Goal: Task Accomplishment & Management: Use online tool/utility

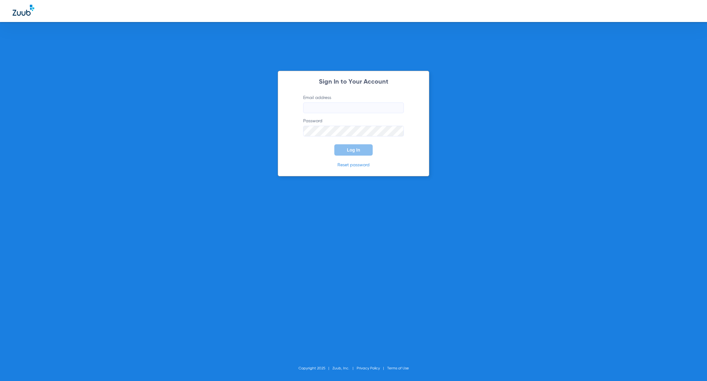
click at [356, 109] on input "Email address" at bounding box center [353, 108] width 101 height 11
type input "[PERSON_NAME][EMAIL_ADDRESS][PERSON_NAME][DOMAIN_NAME]"
click at [356, 147] on button "Log In" at bounding box center [353, 149] width 38 height 11
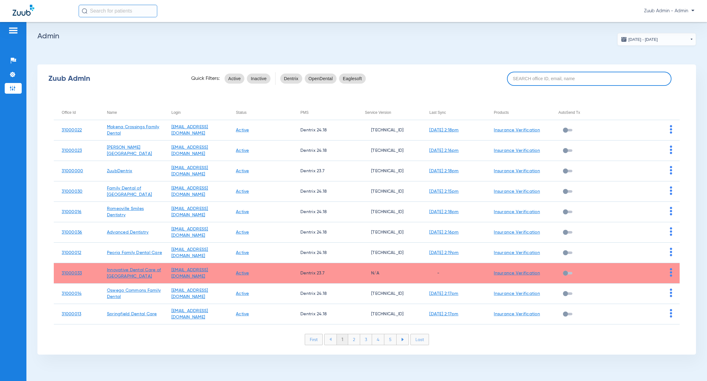
click at [538, 82] on input at bounding box center [589, 79] width 165 height 14
paste input "31000002"
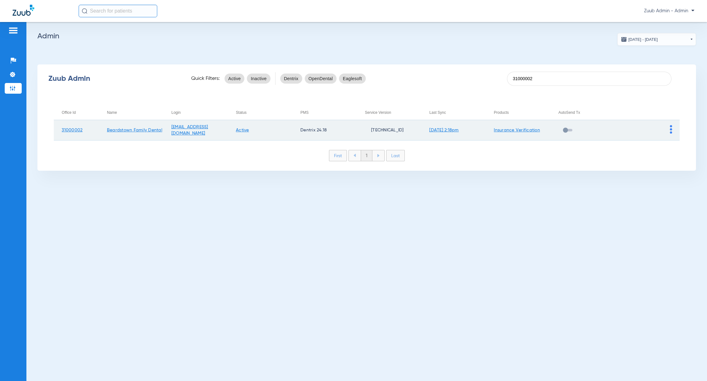
type input "31000002"
click at [670, 128] on img at bounding box center [671, 129] width 2 height 8
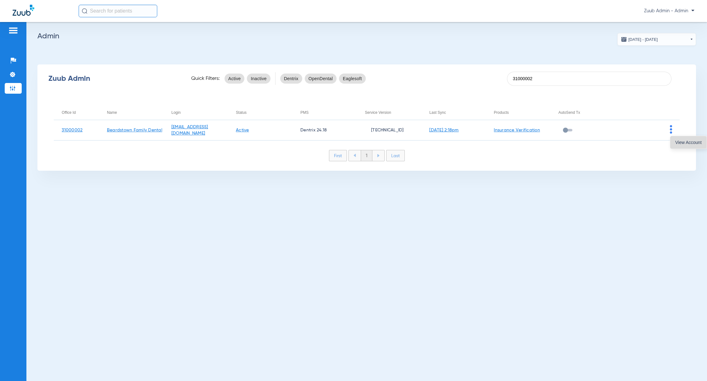
click at [677, 144] on span "View Account" at bounding box center [688, 142] width 26 height 4
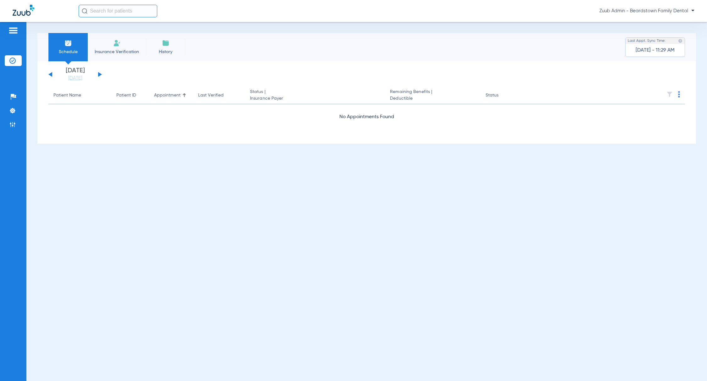
click at [133, 15] on input "text" at bounding box center [118, 11] width 79 height 13
paste input "[PERSON_NAME]"
type input "[PERSON_NAME]"
click at [144, 32] on td "[DATE]" at bounding box center [153, 33] width 19 height 9
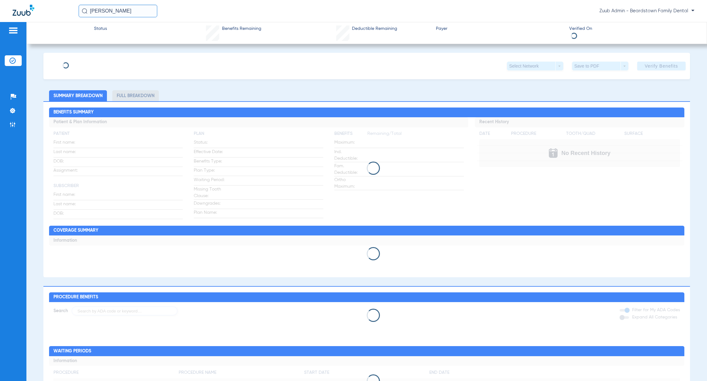
type input "[PERSON_NAME]"
type input "[DATE]"
type input "359563930"
type input "AA"
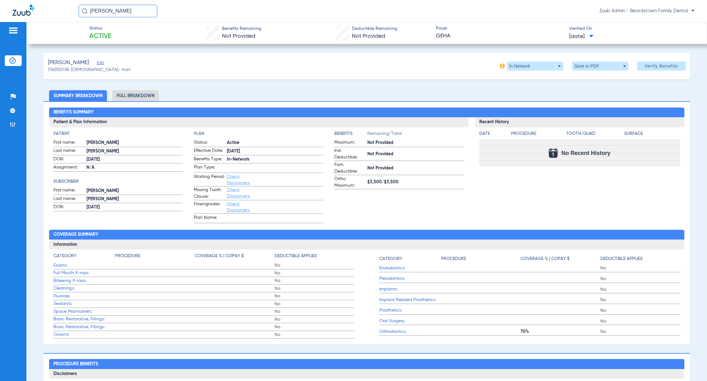
click at [97, 64] on span "Edit" at bounding box center [100, 64] width 6 height 6
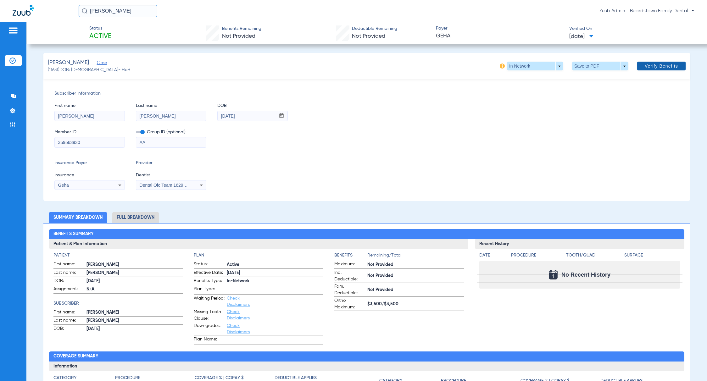
click at [645, 65] on span "Verify Benefits" at bounding box center [661, 66] width 33 height 5
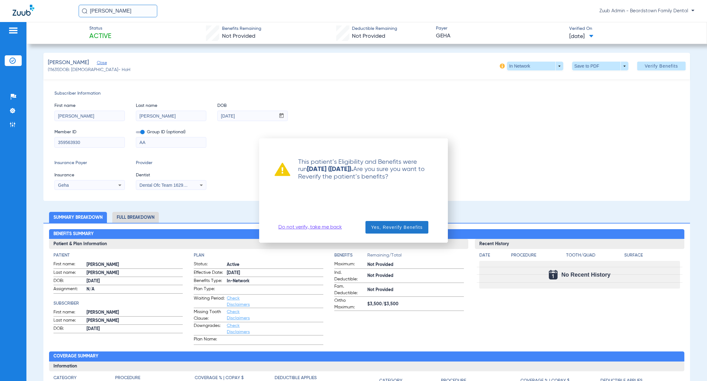
click at [381, 225] on span "Yes, Reverify Benefits" at bounding box center [397, 227] width 52 height 6
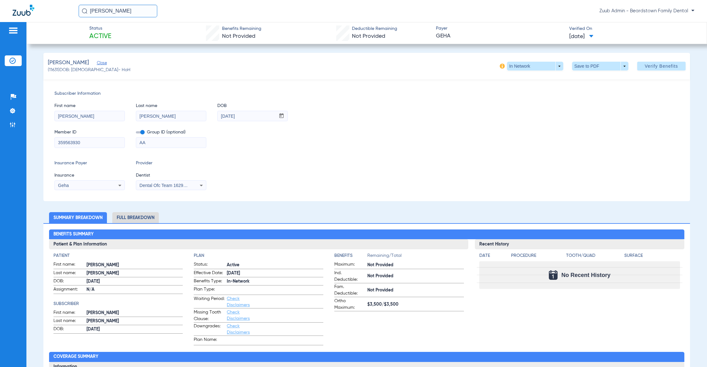
click at [91, 143] on input "359563930" at bounding box center [90, 142] width 70 height 10
click at [143, 216] on li "Full Breakdown" at bounding box center [135, 217] width 47 height 11
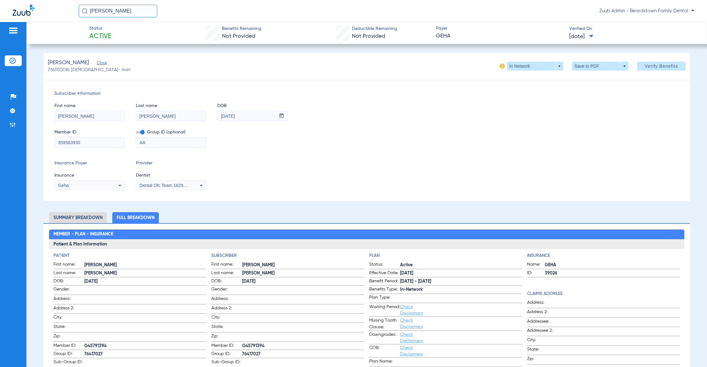
click at [93, 183] on div "Geha" at bounding box center [83, 185] width 51 height 4
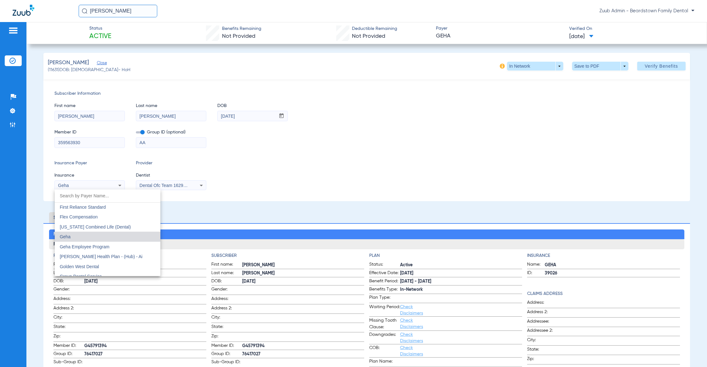
scroll to position [2020, 0]
click at [395, 158] on div at bounding box center [353, 183] width 707 height 367
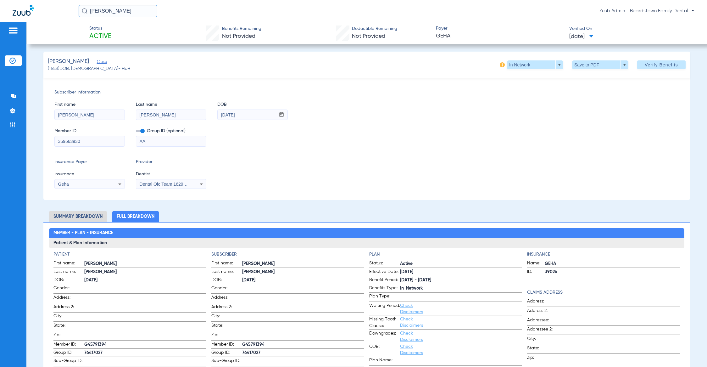
scroll to position [2, 0]
click at [577, 64] on span at bounding box center [600, 64] width 56 height 9
click at [580, 76] on button "insert_drive_file Save to PDF" at bounding box center [590, 77] width 48 height 13
click at [644, 61] on span at bounding box center [661, 64] width 48 height 15
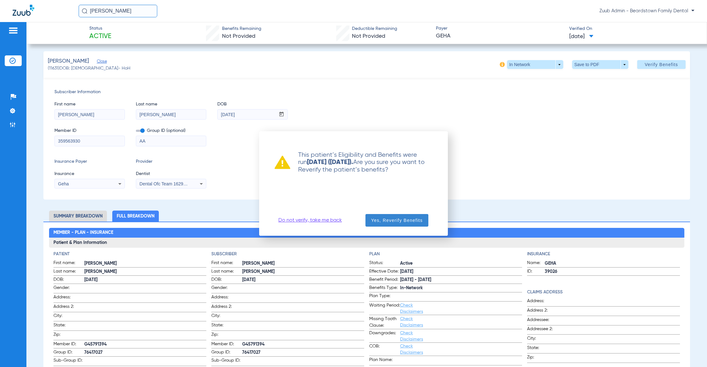
click at [398, 216] on span "button" at bounding box center [397, 220] width 63 height 15
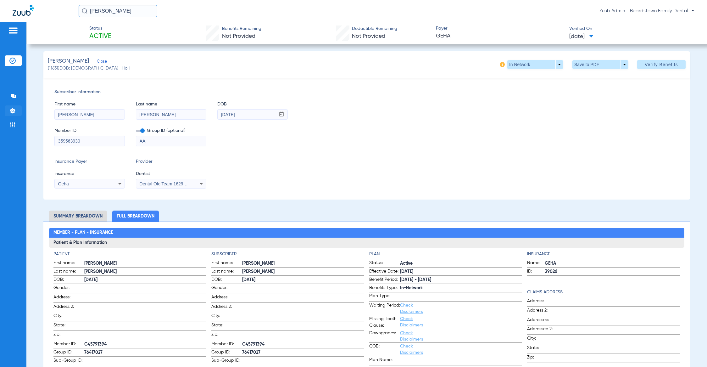
click at [11, 111] on img at bounding box center [12, 111] width 6 height 6
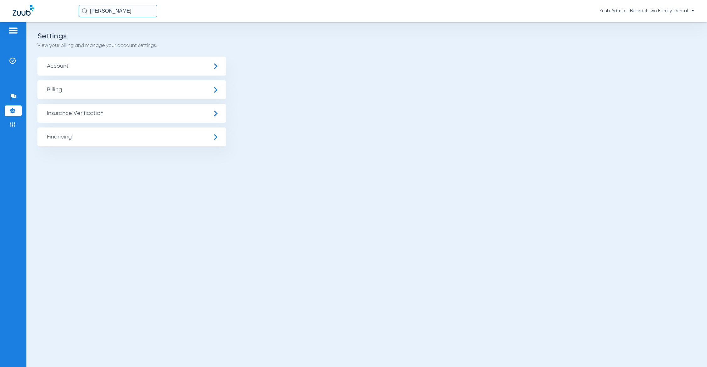
click at [60, 117] on span "Insurance Verification" at bounding box center [131, 113] width 189 height 19
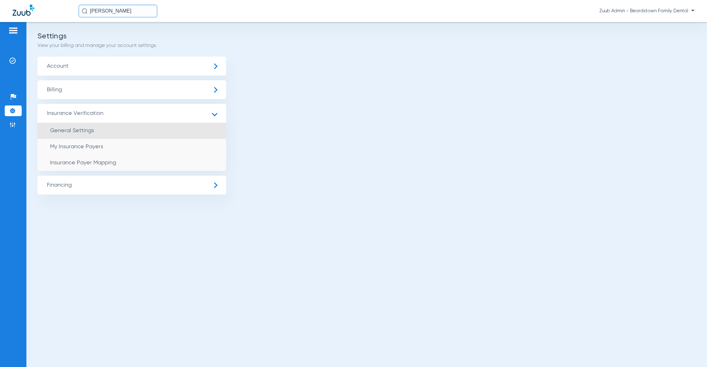
click at [78, 134] on li "General Settings" at bounding box center [131, 131] width 189 height 16
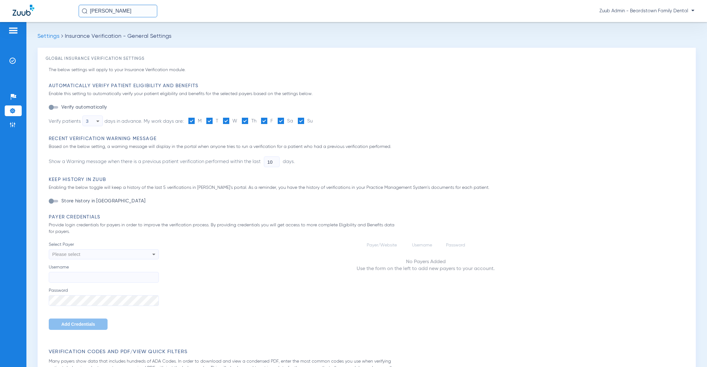
type input "1"
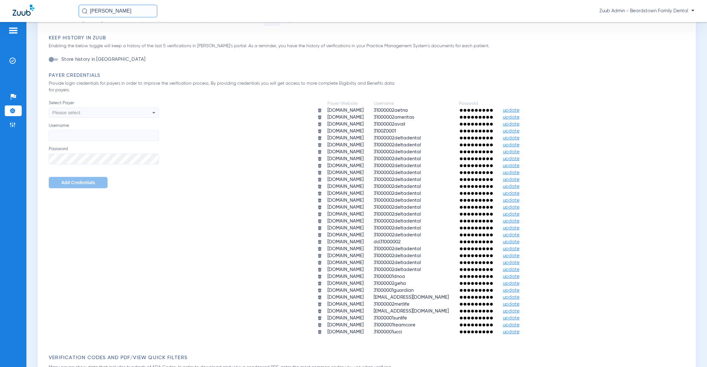
scroll to position [225, 0]
click at [130, 13] on input "[PERSON_NAME]" at bounding box center [118, 11] width 79 height 13
click at [131, 31] on td "11631" at bounding box center [137, 33] width 13 height 9
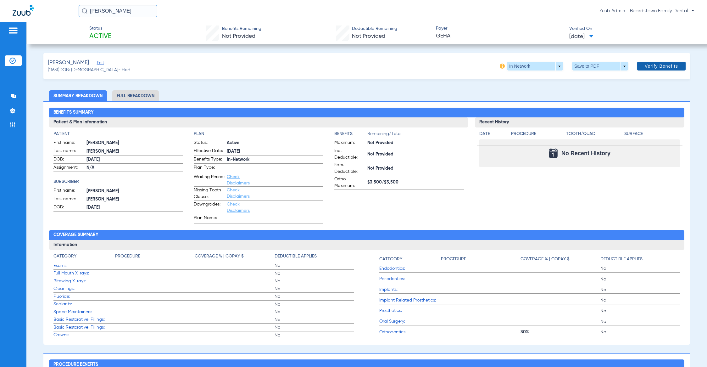
click at [648, 66] on span "Verify Benefits" at bounding box center [661, 66] width 33 height 5
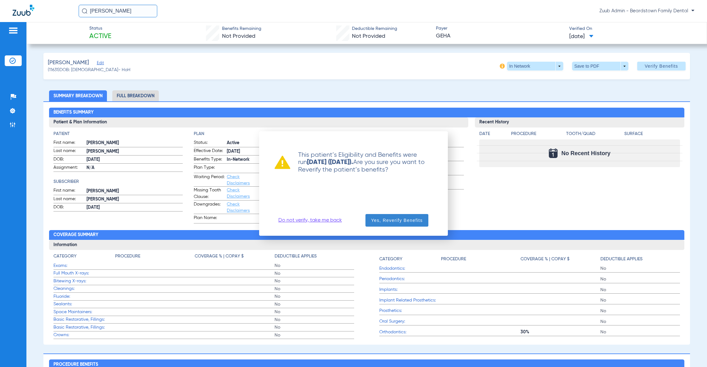
click at [401, 218] on span "Yes, Reverify Benefits" at bounding box center [397, 220] width 52 height 6
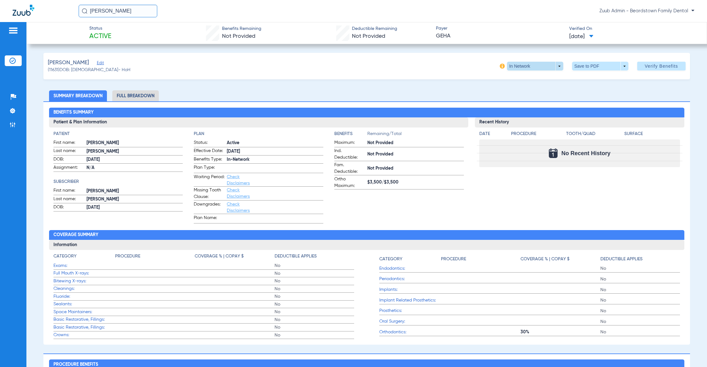
click at [528, 70] on span at bounding box center [535, 66] width 15 height 15
click at [513, 94] on button "Out of Network" at bounding box center [520, 91] width 39 height 13
click at [511, 63] on span at bounding box center [535, 66] width 56 height 9
click at [518, 83] on button "In Network" at bounding box center [520, 78] width 39 height 13
click at [56, 70] on span "(11631) DOB: [DEMOGRAPHIC_DATA] - HoH" at bounding box center [89, 70] width 83 height 7
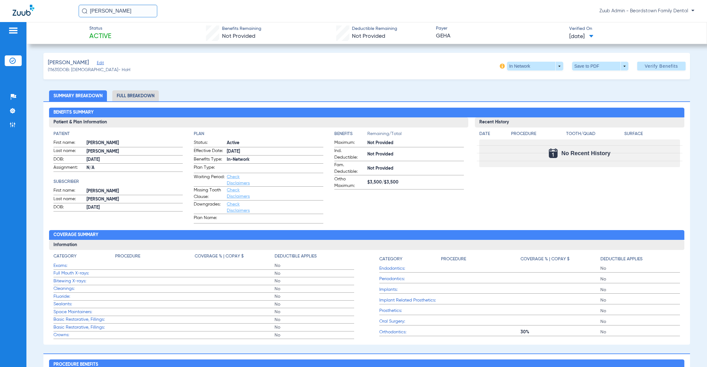
click at [56, 70] on span "(11631) DOB: [DEMOGRAPHIC_DATA] - HoH" at bounding box center [89, 70] width 83 height 7
copy span "11631"
click at [11, 118] on ul "Help Center Settings Admin" at bounding box center [13, 114] width 17 height 45
click at [12, 121] on img at bounding box center [12, 124] width 6 height 6
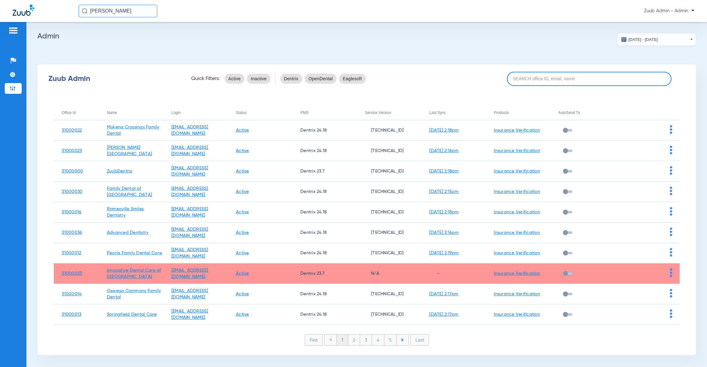
click at [508, 80] on input at bounding box center [589, 79] width 165 height 14
paste input "31000011"
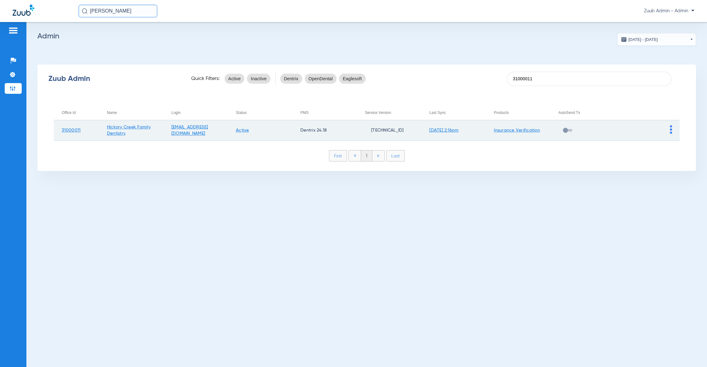
type input "31000011"
click at [671, 130] on img at bounding box center [671, 129] width 2 height 8
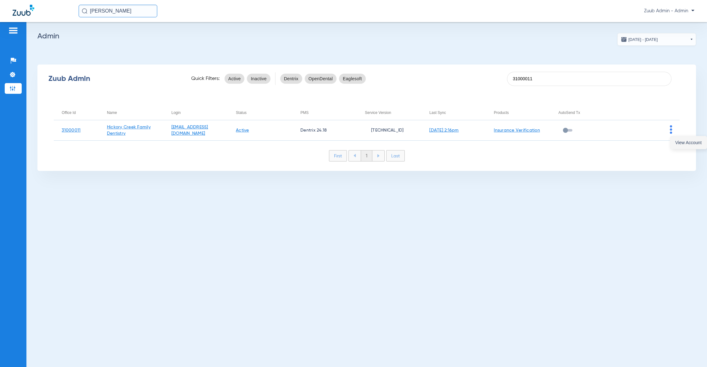
click at [676, 137] on button "View Account" at bounding box center [688, 142] width 36 height 13
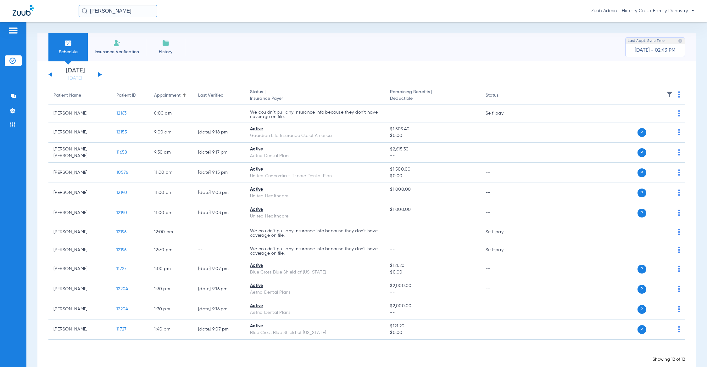
click at [133, 10] on input "[PERSON_NAME]" at bounding box center [118, 11] width 79 height 13
paste input "11142"
type input "11142"
click at [132, 37] on td "11142" at bounding box center [139, 33] width 14 height 9
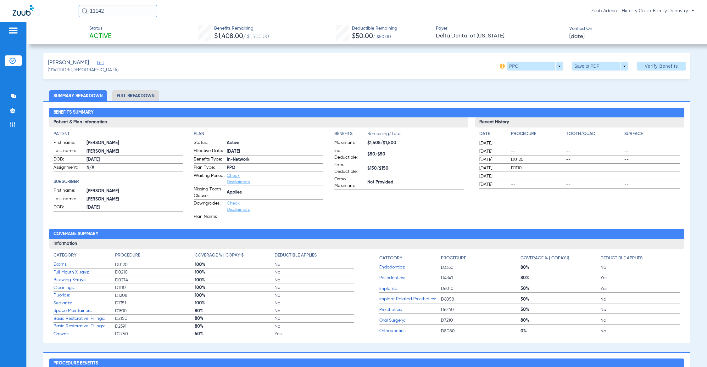
click at [97, 63] on span "Edit" at bounding box center [100, 64] width 6 height 6
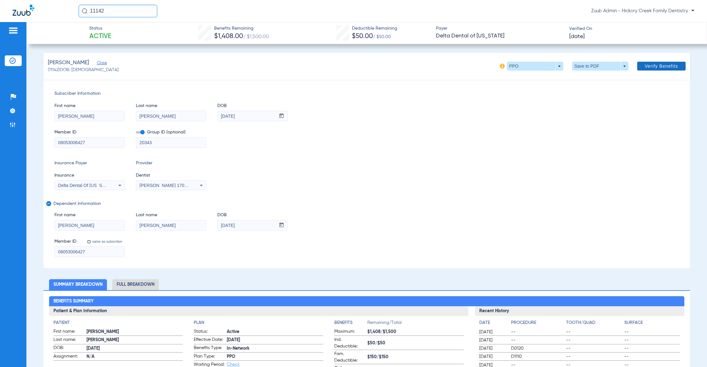
click at [652, 64] on span "Verify Benefits" at bounding box center [661, 66] width 33 height 5
click at [54, 69] on span "(11142) DOB: [DEMOGRAPHIC_DATA]" at bounding box center [83, 70] width 71 height 7
click at [53, 69] on span "(11142) DOB: [DEMOGRAPHIC_DATA]" at bounding box center [83, 70] width 71 height 7
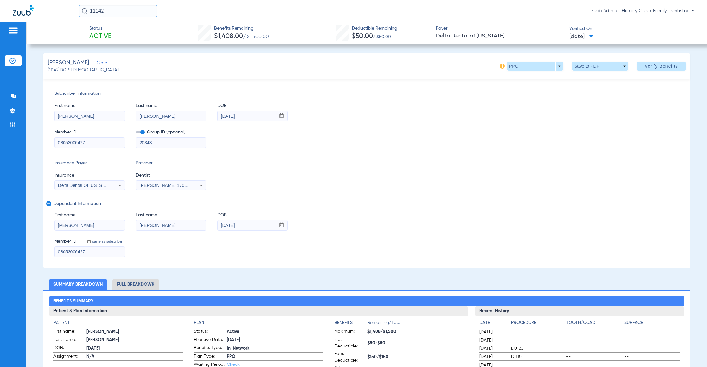
click at [53, 69] on span "(11142) DOB: [DEMOGRAPHIC_DATA]" at bounding box center [83, 70] width 71 height 7
copy span "11142"
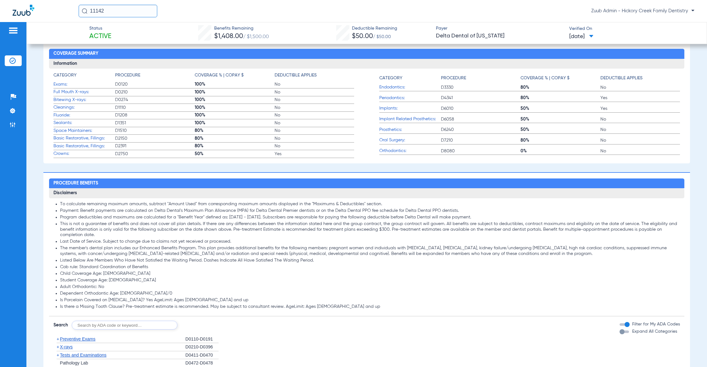
scroll to position [369, 0]
drag, startPoint x: 126, startPoint y: 307, endPoint x: 354, endPoint y: 307, distance: 227.8
click at [355, 307] on li "Is there a Missing Tooth Clause? Pre-treatment estimate is recommended. May be …" at bounding box center [370, 307] width 620 height 6
copy li "Pre-treatment estimate is recommended. May be subject to consultant review. Age…"
